Goal: Check status: Check status

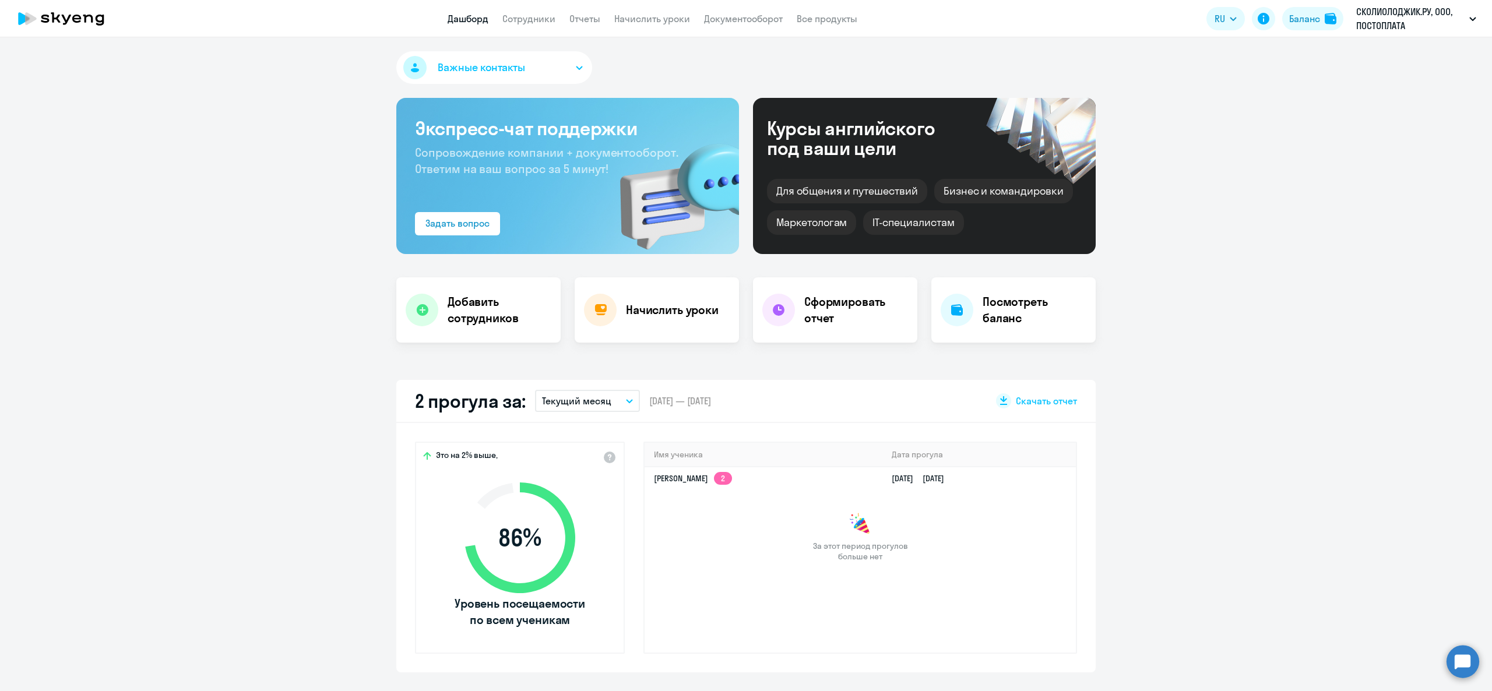
select select "30"
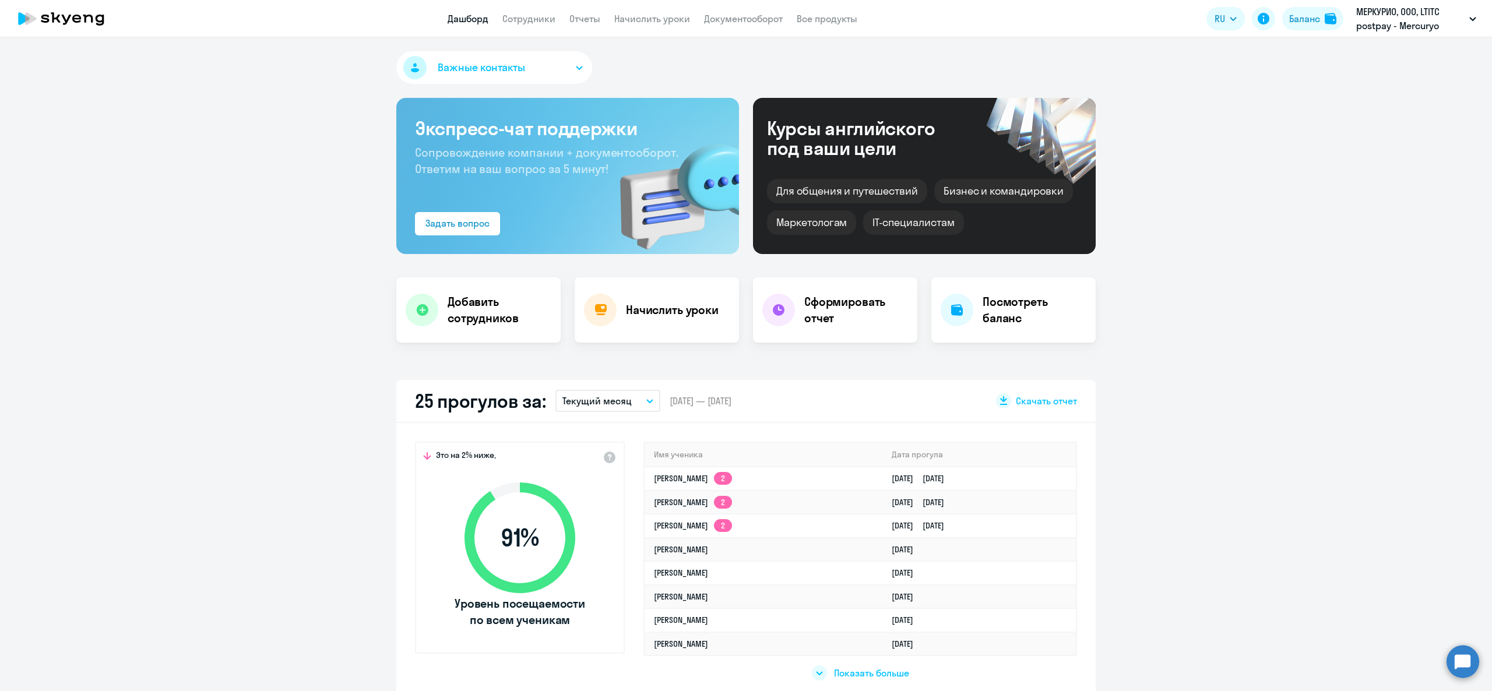
click at [602, 403] on p "Текущий месяц" at bounding box center [596, 401] width 69 height 14
click at [604, 488] on li "Текущий квартал" at bounding box center [607, 491] width 104 height 29
select select "30"
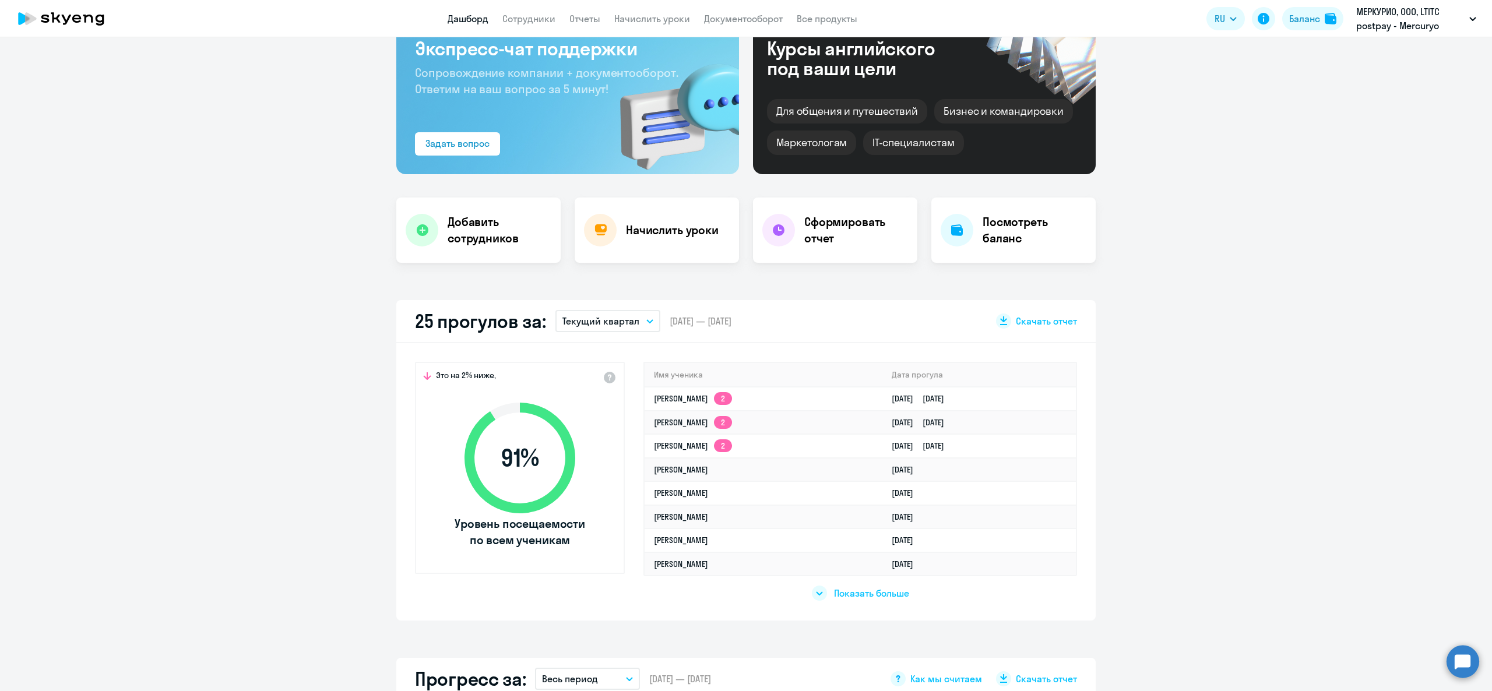
scroll to position [117, 0]
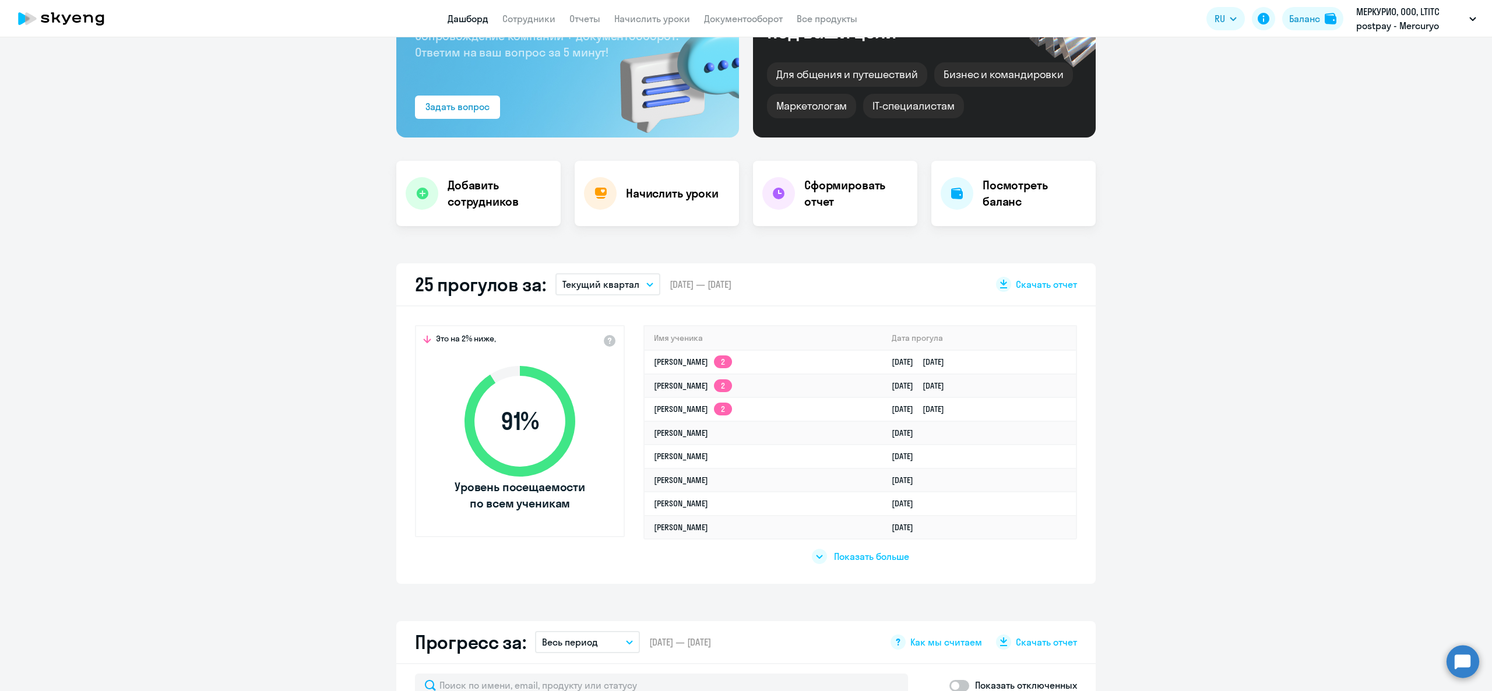
click at [574, 282] on p "Текущий квартал" at bounding box center [600, 284] width 77 height 14
click at [588, 407] on li "Прошлый квартал" at bounding box center [607, 404] width 104 height 29
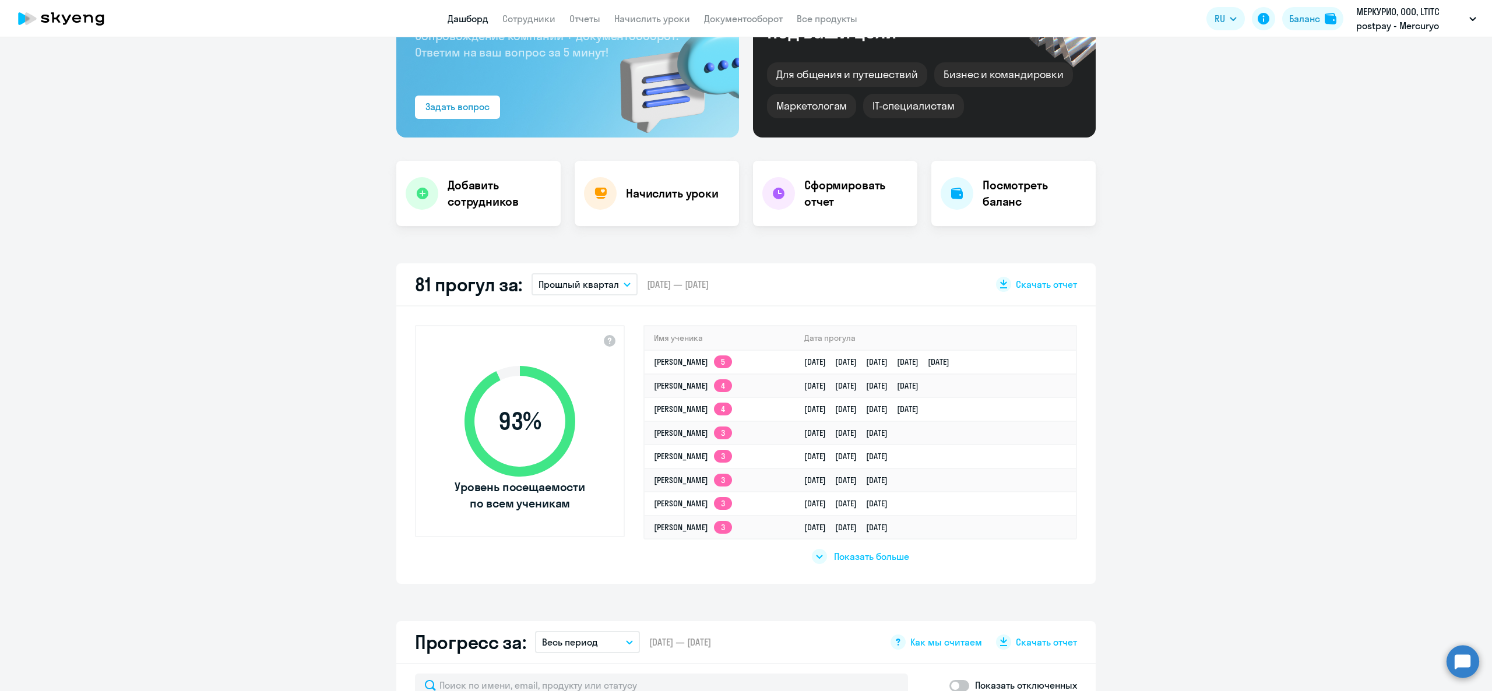
click at [854, 554] on span "Показать больше" at bounding box center [871, 556] width 75 height 13
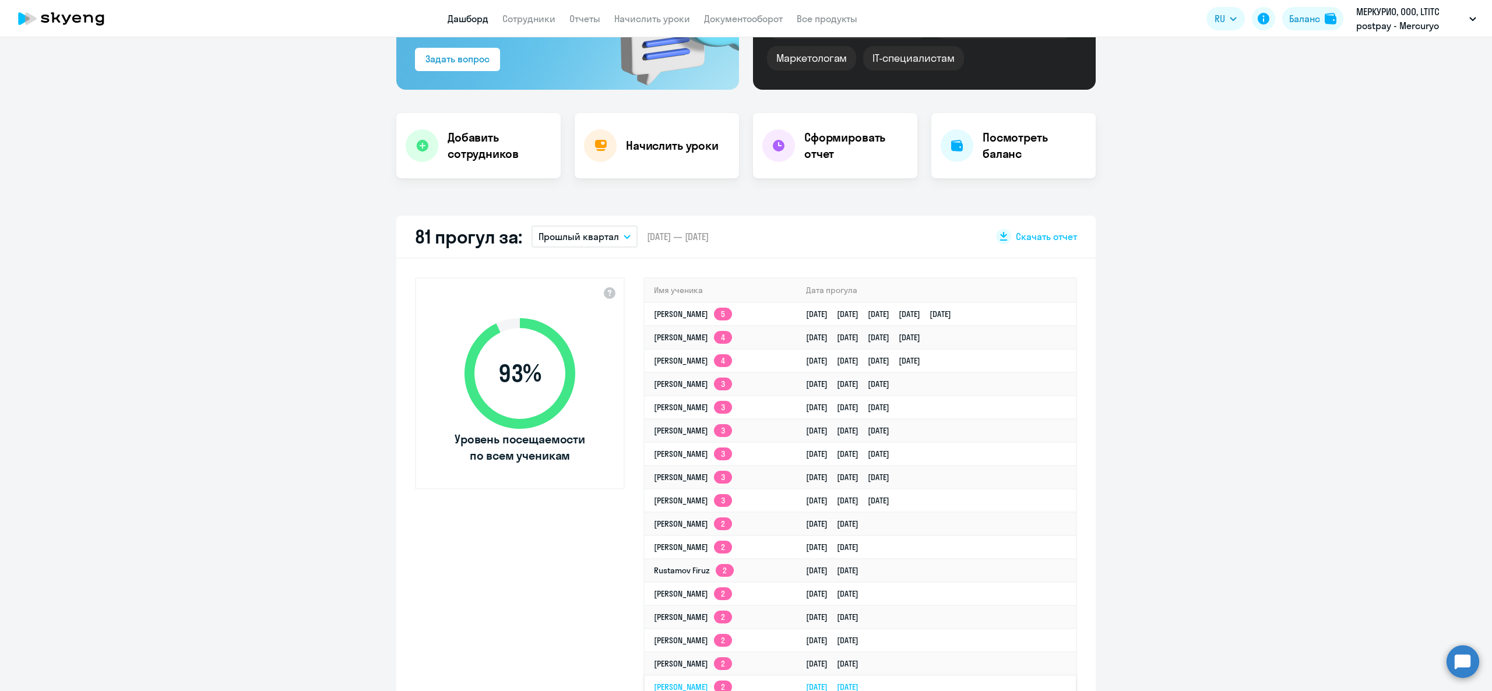
scroll to position [154, 0]
